Goal: Task Accomplishment & Management: Manage account settings

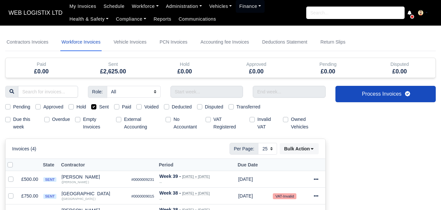
select select "25"
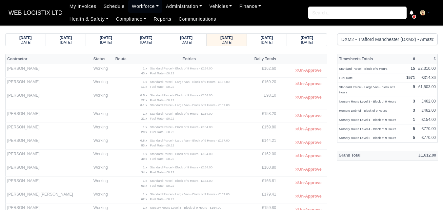
select select "1"
click at [272, 41] on small "Thursday" at bounding box center [267, 42] width 12 height 4
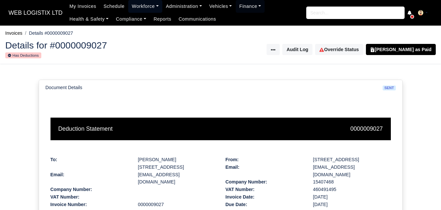
click at [128, 10] on link "Workforce" at bounding box center [145, 6] width 34 height 13
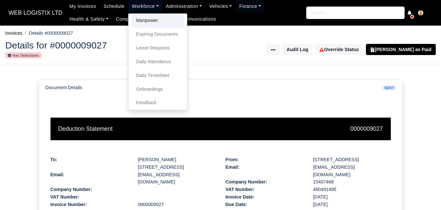
click at [131, 20] on link "Manpower" at bounding box center [157, 21] width 53 height 14
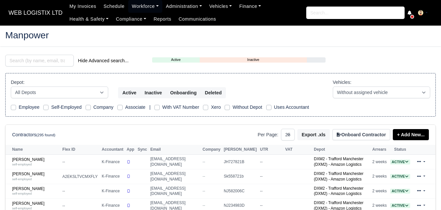
select select "25"
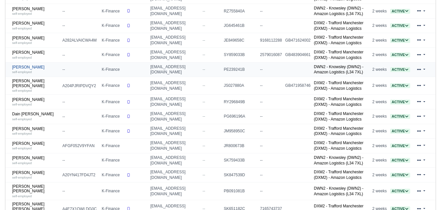
scroll to position [297, 0]
click at [33, 71] on link "Cameron Bradburn-Lewis self-employed" at bounding box center [35, 70] width 47 height 10
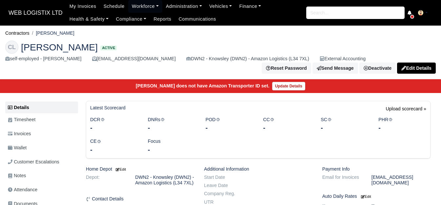
drag, startPoint x: 38, startPoint y: 32, endPoint x: 90, endPoint y: 35, distance: 51.6
click at [75, 35] on li "[PERSON_NAME]" at bounding box center [52, 34] width 45 height 8
copy li "[PERSON_NAME]"
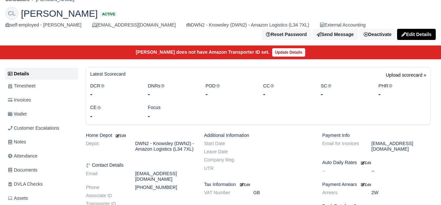
scroll to position [55, 0]
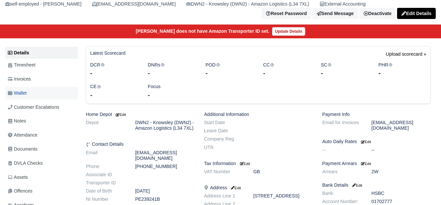
click at [46, 95] on link "Wallet" at bounding box center [41, 93] width 73 height 13
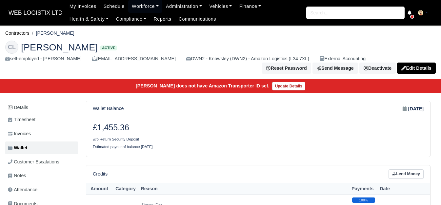
drag, startPoint x: 98, startPoint y: 131, endPoint x: 127, endPoint y: 131, distance: 28.6
click at [127, 131] on h3 "£1,455.36" at bounding box center [173, 128] width 161 height 10
copy h3 "1,455.36"
drag, startPoint x: 38, startPoint y: 31, endPoint x: 92, endPoint y: 32, distance: 53.8
click at [92, 32] on ol "Contractors Cameron Bradburn-Lewis" at bounding box center [220, 33] width 431 height 10
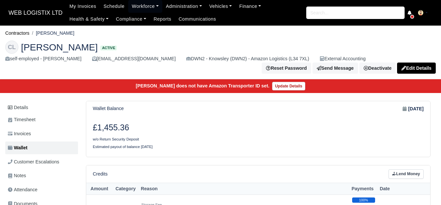
copy li "Cameron Bradburn-Lewis"
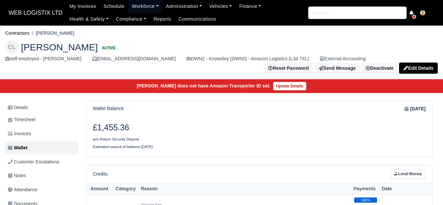
click at [141, 12] on link "Workforce" at bounding box center [145, 6] width 34 height 13
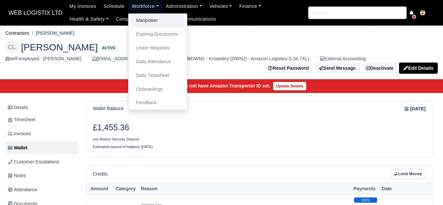
click at [142, 17] on link "Manpower" at bounding box center [157, 21] width 53 height 14
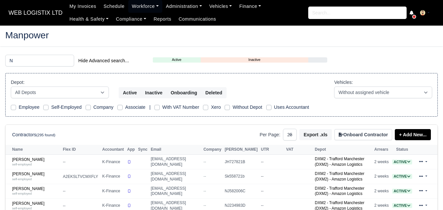
select select "25"
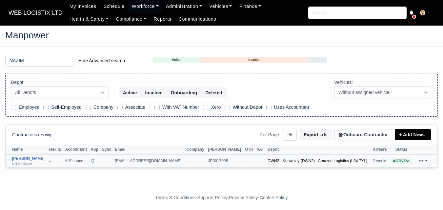
type input "NAZIM"
click at [31, 158] on link "Nazim Uddin self-employed" at bounding box center [28, 162] width 33 height 10
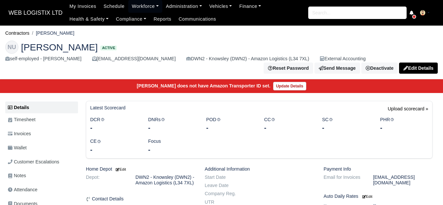
scroll to position [55, 0]
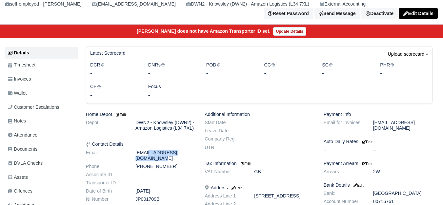
drag, startPoint x: 137, startPoint y: 152, endPoint x: 192, endPoint y: 155, distance: 55.9
click at [192, 155] on dd "nazudin30@outlook.com" at bounding box center [165, 155] width 69 height 11
copy dd "[EMAIL_ADDRESS][DOMAIN_NAME]"
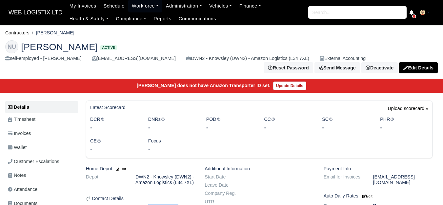
scroll to position [0, 0]
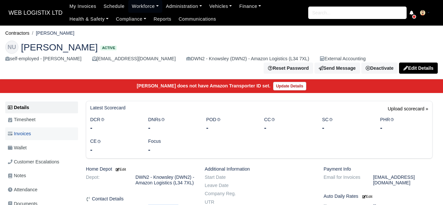
click at [34, 130] on link "Invoices" at bounding box center [41, 134] width 73 height 13
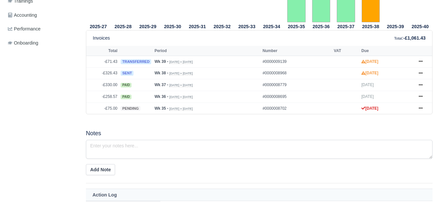
scroll to position [273, 0]
click at [421, 61] on icon at bounding box center [421, 61] width 4 height 1
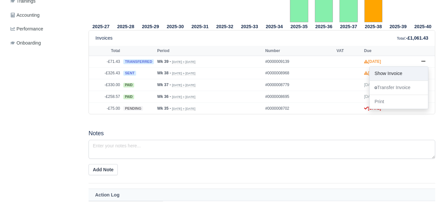
scroll to position [0, 0]
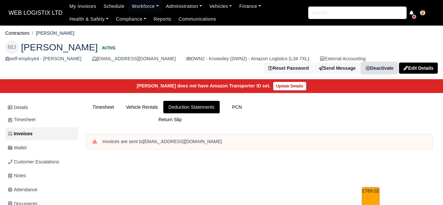
click at [398, 63] on link "Deactivate" at bounding box center [380, 68] width 36 height 11
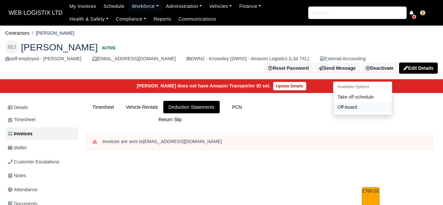
click at [370, 102] on link "Off-board" at bounding box center [363, 107] width 58 height 10
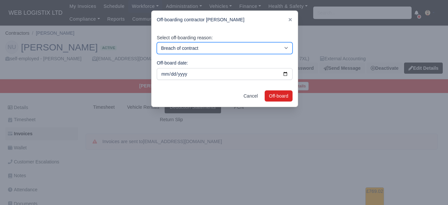
click at [267, 51] on select "Breach of contract Personal decision Too many parcels Heavy routes Another comp…" at bounding box center [225, 48] width 136 height 12
select select "personal-decision"
click at [157, 42] on select "Breach of contract Personal decision Too many parcels Heavy routes Another comp…" at bounding box center [225, 48] width 136 height 12
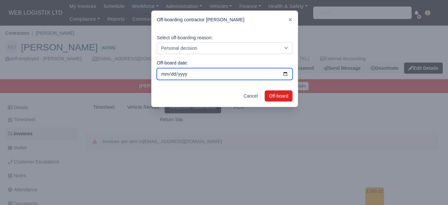
click at [284, 74] on input "2025-10-03" at bounding box center [225, 74] width 136 height 12
type input "2025-09-22"
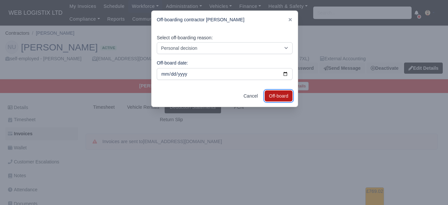
click at [281, 98] on button "Off-board" at bounding box center [279, 96] width 28 height 11
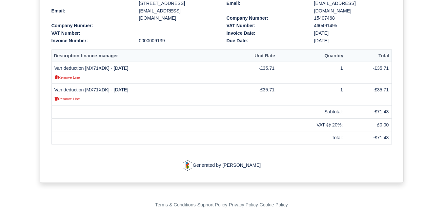
scroll to position [164, 0]
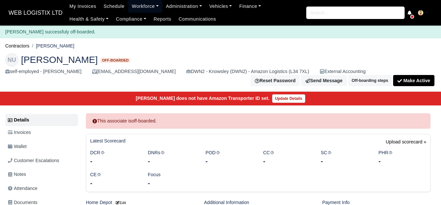
click at [142, 8] on link "Workforce" at bounding box center [145, 6] width 34 height 13
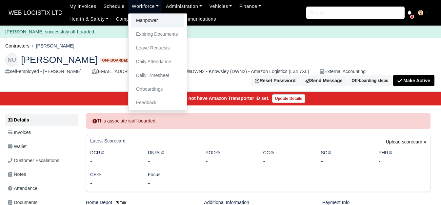
click at [144, 19] on link "Manpower" at bounding box center [157, 21] width 53 height 14
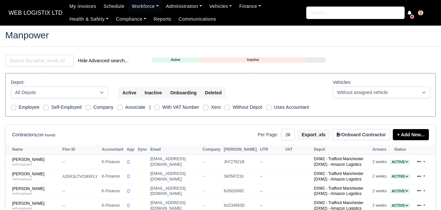
select select "25"
click at [39, 60] on input "search" at bounding box center [39, 61] width 69 height 12
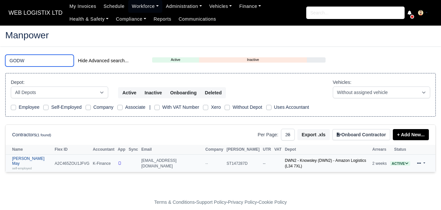
type input "GODW"
click at [30, 159] on link "[PERSON_NAME] May self-employed" at bounding box center [31, 164] width 39 height 14
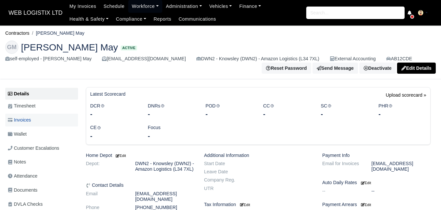
click at [30, 125] on link "Invoices" at bounding box center [41, 120] width 73 height 13
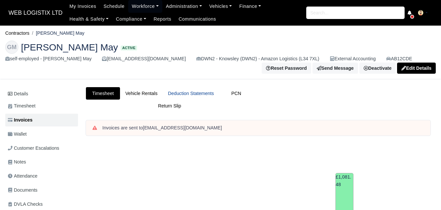
click at [196, 92] on link "Deduction Statements" at bounding box center [191, 93] width 56 height 13
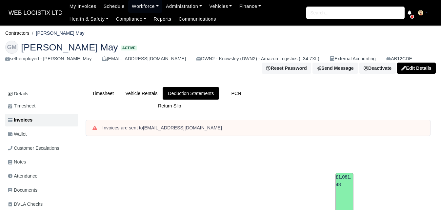
scroll to position [219, 0]
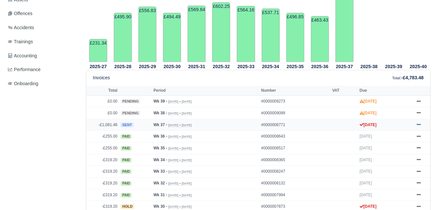
click at [420, 123] on link at bounding box center [419, 125] width 10 height 8
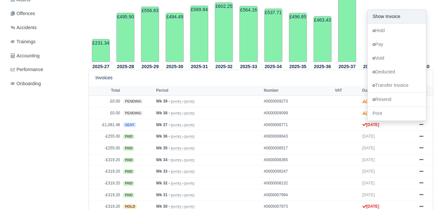
scroll to position [0, 0]
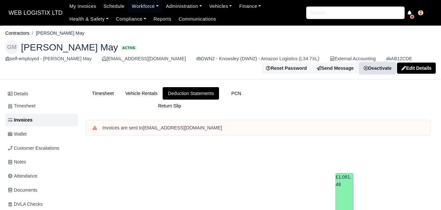
click at [371, 66] on link "Deactivate" at bounding box center [378, 68] width 36 height 11
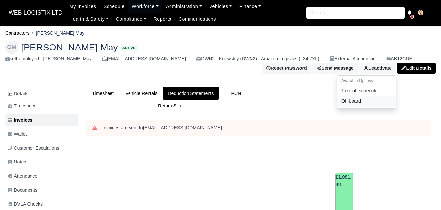
click at [356, 105] on link "Off-board" at bounding box center [367, 101] width 58 height 10
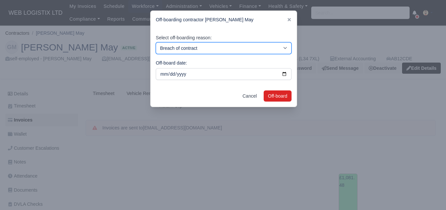
click at [169, 45] on select "Breach of contract Personal decision Too many parcels Heavy routes Another comp…" at bounding box center [224, 48] width 136 height 12
select select "personal-decision"
click at [156, 42] on select "Breach of contract Personal decision Too many parcels Heavy routes Another comp…" at bounding box center [224, 48] width 136 height 12
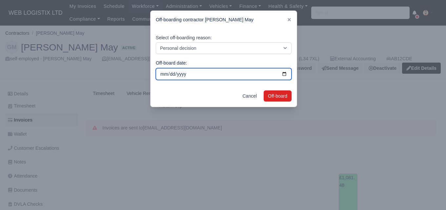
click at [178, 72] on input "2025-10-03" at bounding box center [224, 74] width 136 height 12
click at [283, 73] on input "2025-10-03" at bounding box center [224, 74] width 136 height 12
type input "2025-09-09"
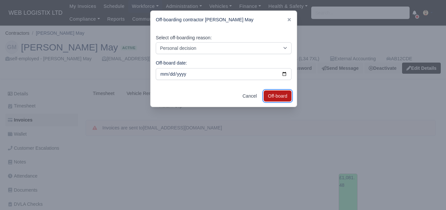
click at [271, 99] on button "Off-board" at bounding box center [278, 96] width 28 height 11
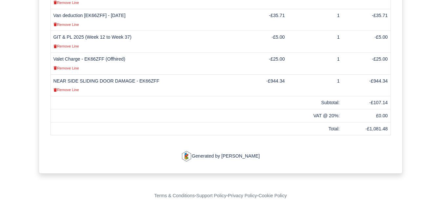
scroll to position [206, 0]
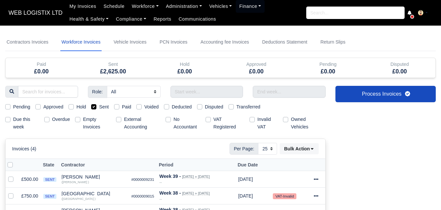
select select "25"
click at [211, 89] on input "text" at bounding box center [207, 92] width 73 height 12
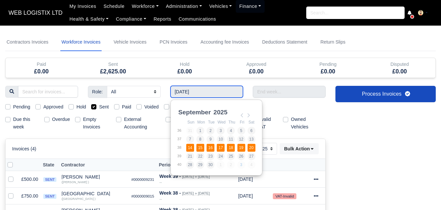
type input "14/09/2025 - 20/09/2025"
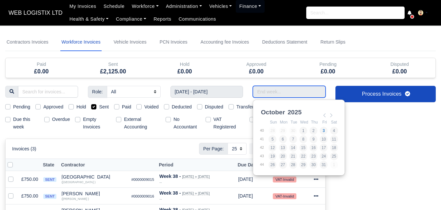
click at [318, 96] on input "Use the arrow keys to pick a date" at bounding box center [289, 92] width 73 height 12
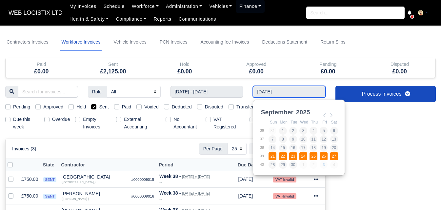
type input "21/09/2025 - 27/09/2025"
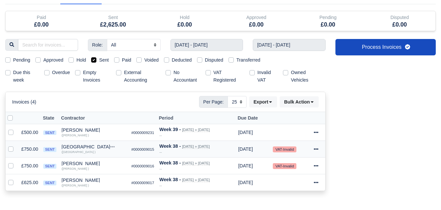
scroll to position [62, 0]
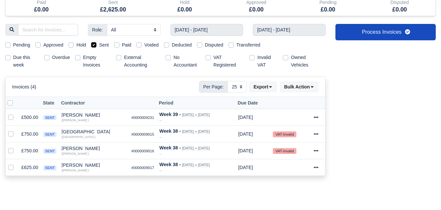
click at [15, 99] on label at bounding box center [15, 99] width 0 height 0
click at [11, 104] on input "checkbox" at bounding box center [10, 101] width 5 height 5
checkbox input "true"
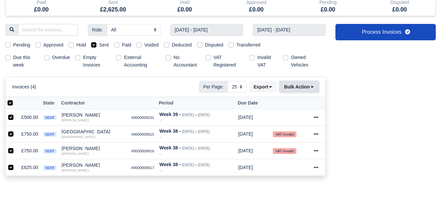
click at [302, 89] on button "Bulk Action" at bounding box center [299, 86] width 39 height 11
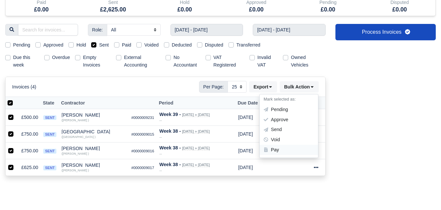
click at [284, 151] on div "Pay" at bounding box center [289, 150] width 58 height 10
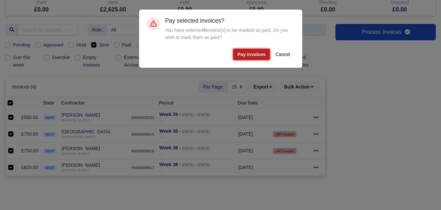
click at [252, 55] on button "Pay invoices" at bounding box center [251, 54] width 37 height 11
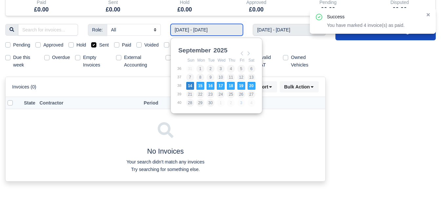
click at [190, 25] on input "14/09/2025 - 20/09/2025" at bounding box center [207, 30] width 73 height 12
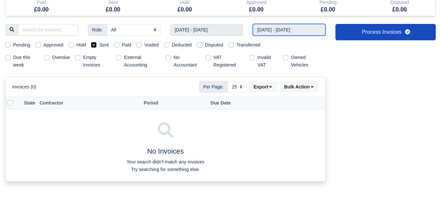
click at [279, 29] on input "21/09/2025 - 27/09/2025" at bounding box center [289, 30] width 73 height 12
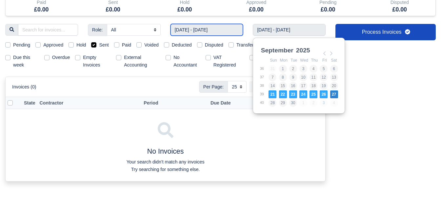
click at [227, 32] on input "14/09/2025 - 20/09/2025" at bounding box center [207, 30] width 73 height 12
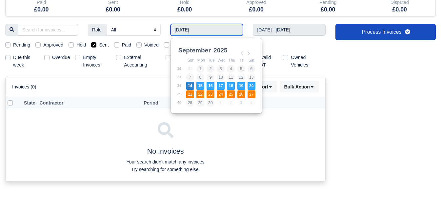
type input "21/09/2025 - 27/09/2025"
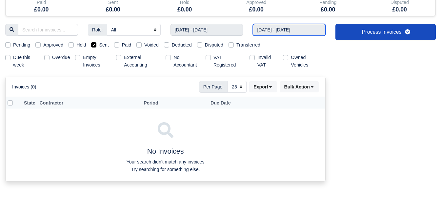
click at [267, 34] on input "21/09/2025 - 27/09/2025" at bounding box center [289, 30] width 73 height 12
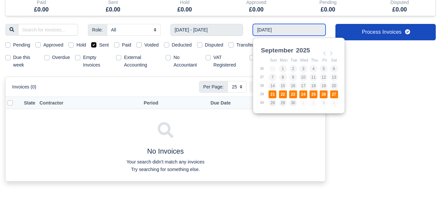
type input "21/09/2025 - 27/09/2025"
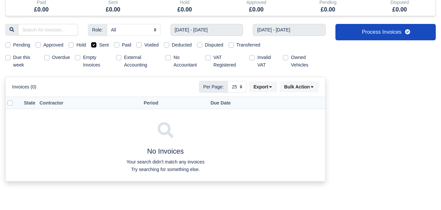
click at [23, 44] on label "Pending" at bounding box center [21, 45] width 17 height 8
click at [11, 44] on input "Pending" at bounding box center [7, 43] width 5 height 5
checkbox input "true"
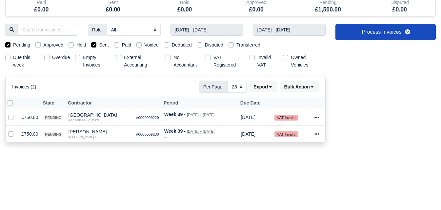
click at [101, 45] on label "Sent" at bounding box center [104, 45] width 10 height 8
click at [96, 45] on input "Sent" at bounding box center [93, 43] width 5 height 5
checkbox input "false"
click at [15, 99] on label at bounding box center [15, 99] width 0 height 0
click at [13, 105] on input "checkbox" at bounding box center [10, 101] width 5 height 5
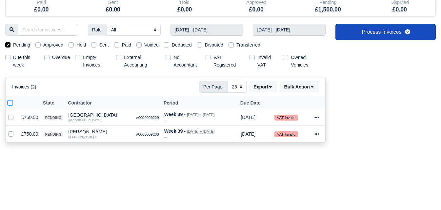
checkbox input "true"
click at [283, 93] on button "Bulk Action" at bounding box center [299, 86] width 39 height 11
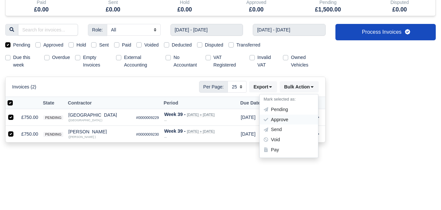
click at [282, 118] on div "Approve" at bounding box center [289, 120] width 58 height 10
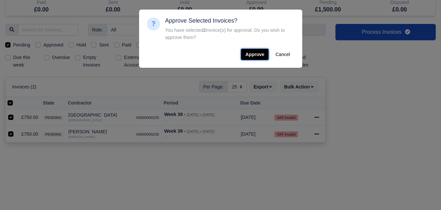
click at [264, 50] on button "Approve" at bounding box center [255, 54] width 28 height 11
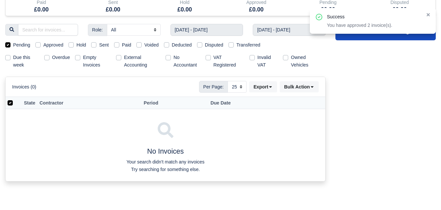
click at [50, 45] on label "Approved" at bounding box center [53, 45] width 20 height 8
click at [41, 45] on input "Approved" at bounding box center [37, 43] width 5 height 5
checkbox input "true"
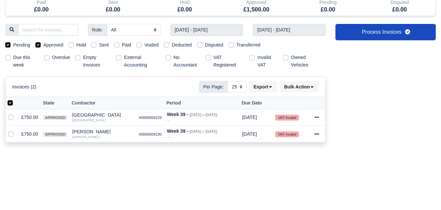
click at [21, 42] on label "Pending" at bounding box center [21, 45] width 17 height 8
click at [11, 42] on input "Pending" at bounding box center [7, 43] width 5 height 5
checkbox input "false"
click at [15, 99] on label at bounding box center [15, 99] width 0 height 0
click at [10, 104] on input "checkbox" at bounding box center [10, 101] width 5 height 5
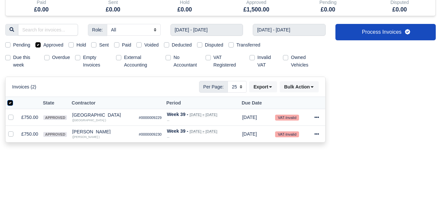
checkbox input "false"
click at [15, 99] on label at bounding box center [15, 99] width 0 height 0
click at [10, 104] on input "checkbox" at bounding box center [10, 101] width 5 height 5
checkbox input "true"
click at [300, 89] on button "Bulk Action" at bounding box center [299, 86] width 39 height 11
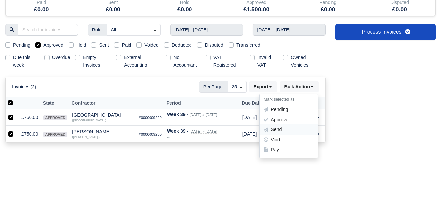
click at [278, 129] on div "Send" at bounding box center [289, 130] width 58 height 10
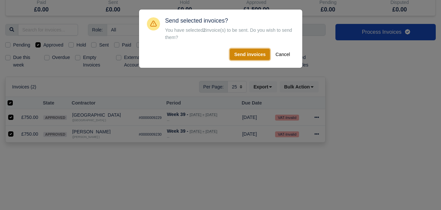
click at [257, 51] on button "Send invoices" at bounding box center [250, 54] width 40 height 11
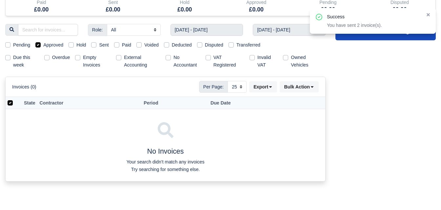
click at [103, 46] on label "Sent" at bounding box center [104, 45] width 10 height 8
click at [96, 46] on input "Sent" at bounding box center [93, 43] width 5 height 5
checkbox input "true"
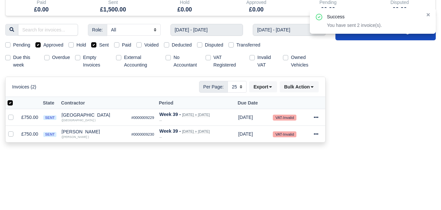
click at [55, 45] on label "Approved" at bounding box center [53, 45] width 20 height 8
click at [41, 45] on input "Approved" at bounding box center [37, 43] width 5 height 5
checkbox input "false"
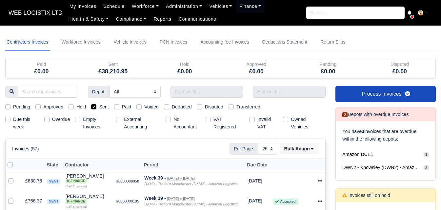
select select "25"
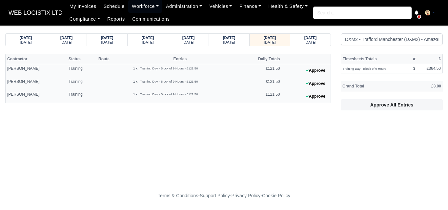
select select "1"
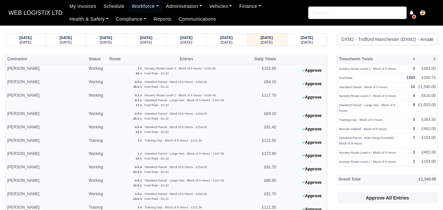
click at [181, 59] on th "Entries" at bounding box center [187, 59] width 124 height 10
click at [203, 58] on th "Entries" at bounding box center [187, 59] width 124 height 10
drag, startPoint x: 256, startPoint y: 59, endPoint x: 279, endPoint y: 59, distance: 23.6
click at [279, 59] on tr "Contractor Status Route Entries Daily Totals" at bounding box center [167, 59] width 322 height 10
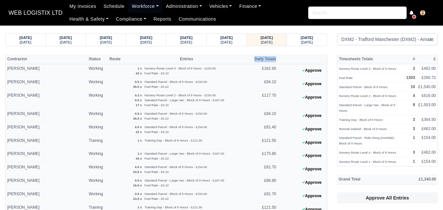
click at [279, 59] on th at bounding box center [302, 59] width 49 height 10
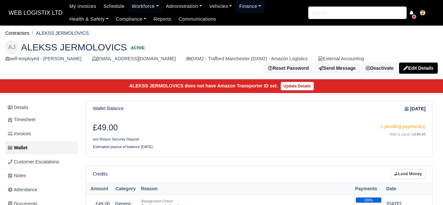
click at [252, 5] on link "Finance" at bounding box center [250, 6] width 29 height 13
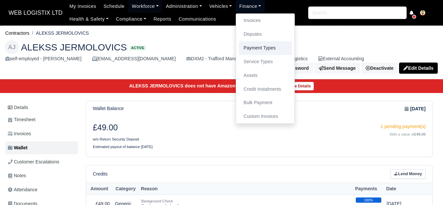
click at [255, 50] on link "Payment Types" at bounding box center [265, 48] width 53 height 14
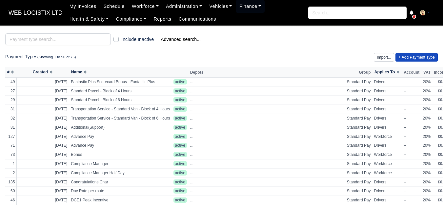
scroll to position [219, 0]
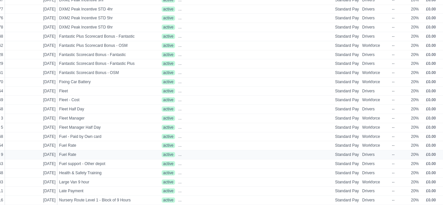
drag, startPoint x: 213, startPoint y: 206, endPoint x: 139, endPoint y: 155, distance: 89.9
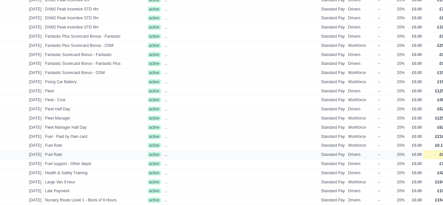
click at [440, 157] on span "£0.22" at bounding box center [445, 155] width 10 height 5
select select
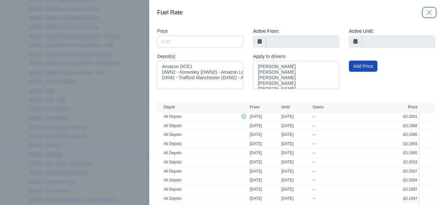
scroll to position [219, 21]
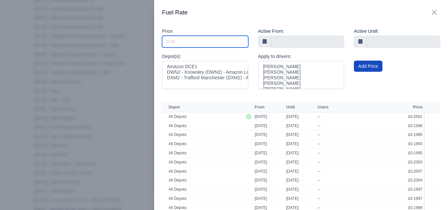
click at [225, 41] on input "Include Inactive" at bounding box center [205, 42] width 86 height 12
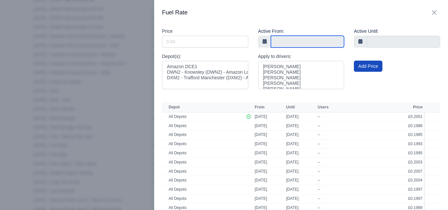
drag, startPoint x: 284, startPoint y: 39, endPoint x: 222, endPoint y: 37, distance: 62.1
click at [284, 39] on input "text" at bounding box center [308, 42] width 74 height 12
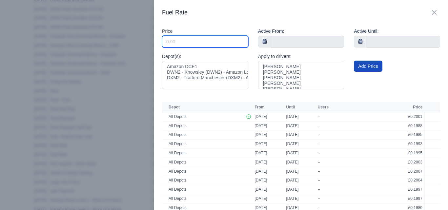
click at [221, 37] on input "Include Inactive" at bounding box center [205, 42] width 86 height 12
paste input "0.2009"
type input "0.2009"
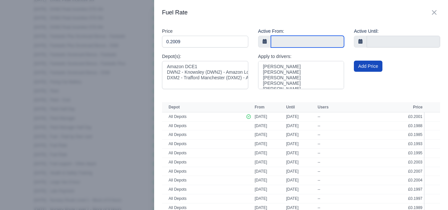
click at [301, 37] on input "text" at bounding box center [308, 42] width 74 height 12
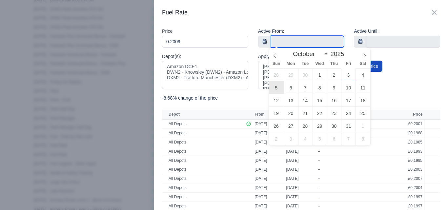
type input "5 October 2025"
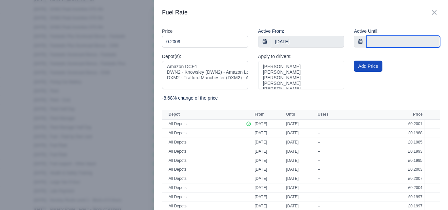
click at [385, 39] on input "text" at bounding box center [404, 42] width 74 height 12
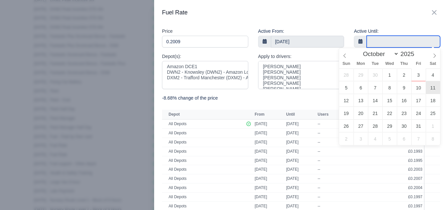
type input "11 October 2025"
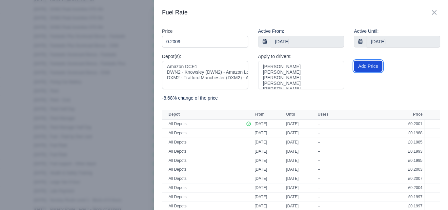
click at [360, 70] on button "Add Price" at bounding box center [368, 66] width 29 height 11
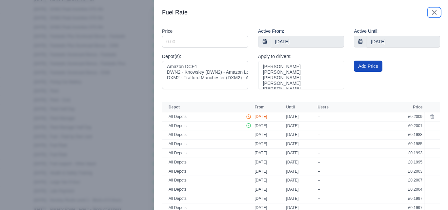
click at [431, 16] on icon "button" at bounding box center [435, 13] width 8 height 8
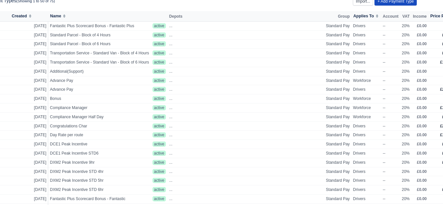
scroll to position [0, 21]
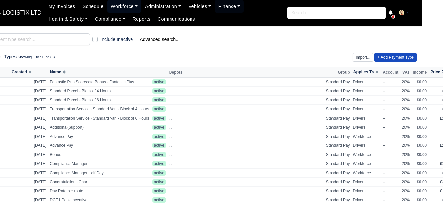
click at [127, 6] on link "Workforce" at bounding box center [124, 6] width 34 height 13
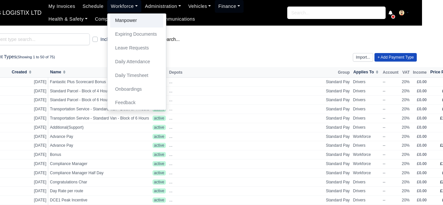
click at [126, 18] on link "Manpower" at bounding box center [136, 21] width 53 height 14
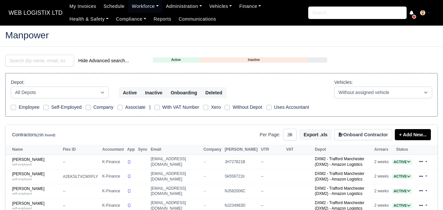
select select "25"
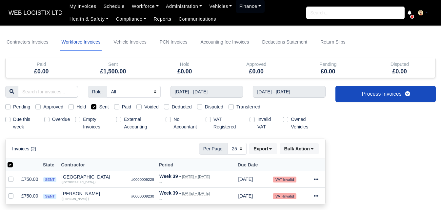
select select "25"
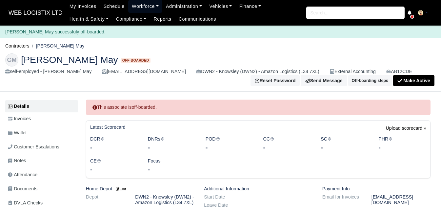
click at [134, 7] on link "Workforce" at bounding box center [145, 6] width 34 height 13
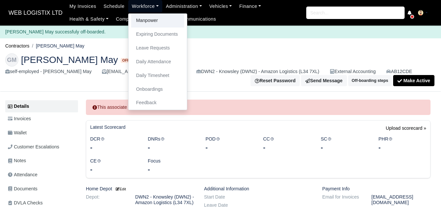
click at [134, 24] on link "Manpower" at bounding box center [157, 21] width 53 height 14
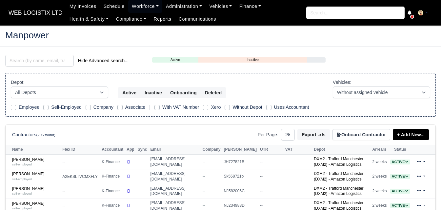
select select "25"
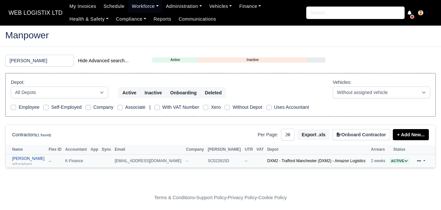
type input "[PERSON_NAME]"
click at [45, 159] on link "[PERSON_NAME] self-employed" at bounding box center [28, 162] width 33 height 10
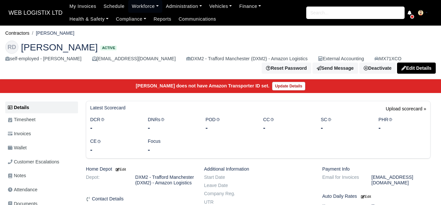
click at [34, 152] on link "Wallet" at bounding box center [41, 148] width 73 height 13
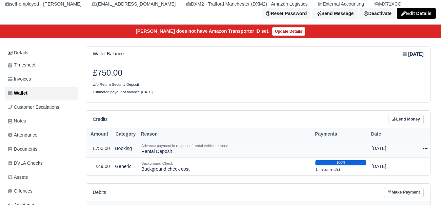
scroll to position [55, 0]
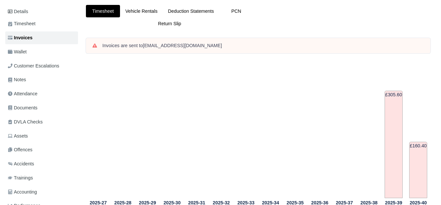
scroll to position [164, 0]
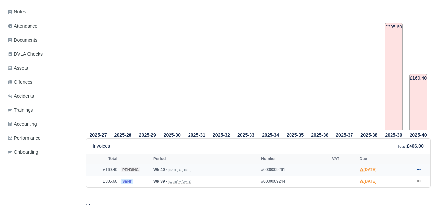
click at [419, 172] on icon at bounding box center [419, 170] width 4 height 4
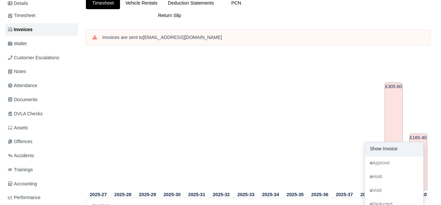
scroll to position [99, 0]
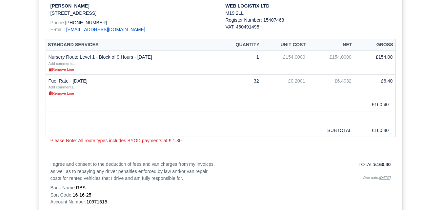
scroll to position [109, 0]
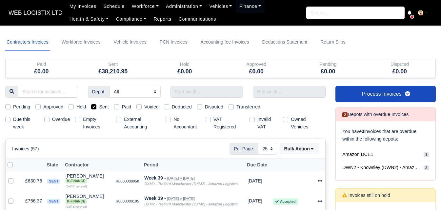
select select "25"
